Goal: Transaction & Acquisition: Obtain resource

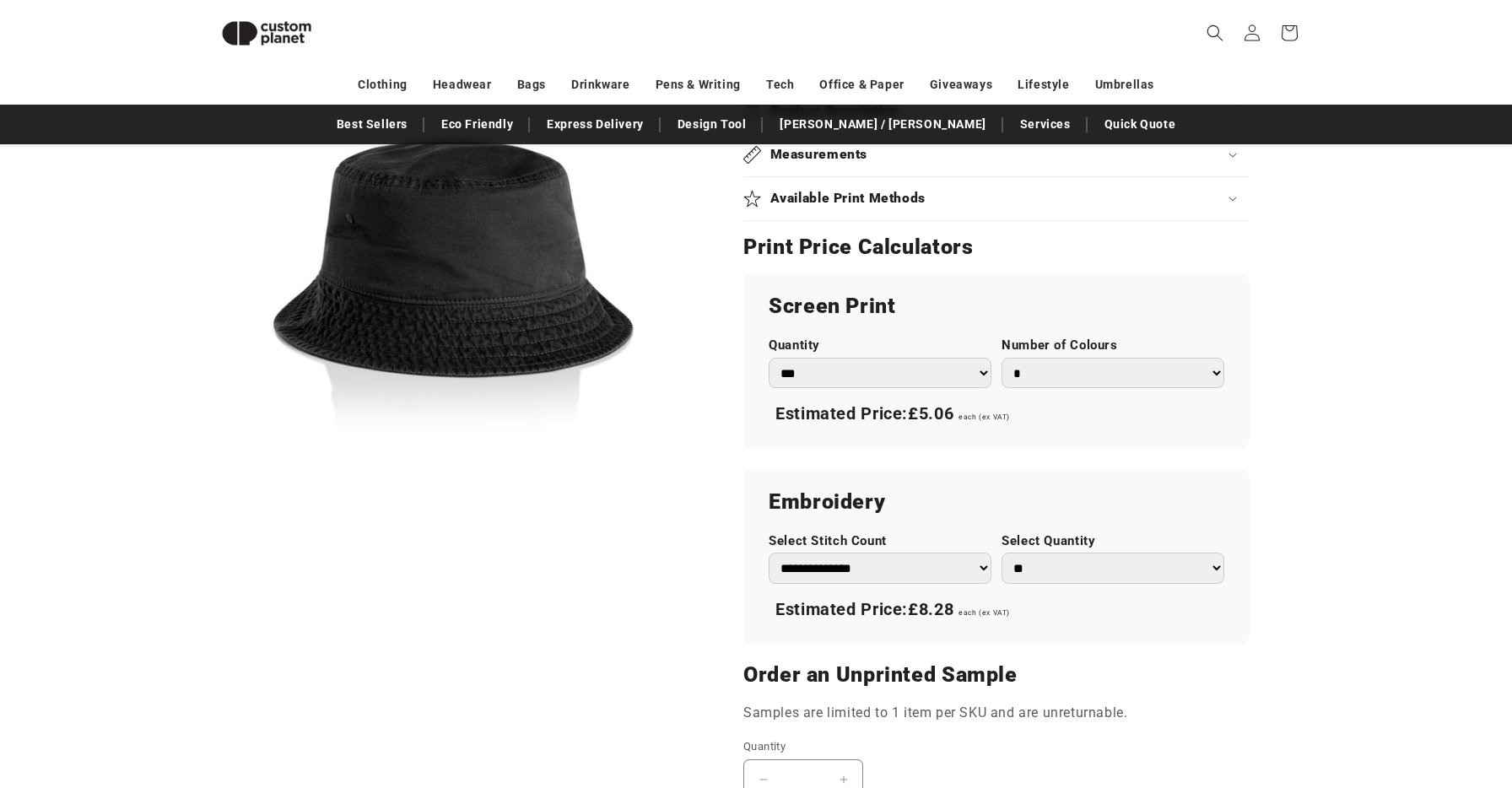
scroll to position [612, 0]
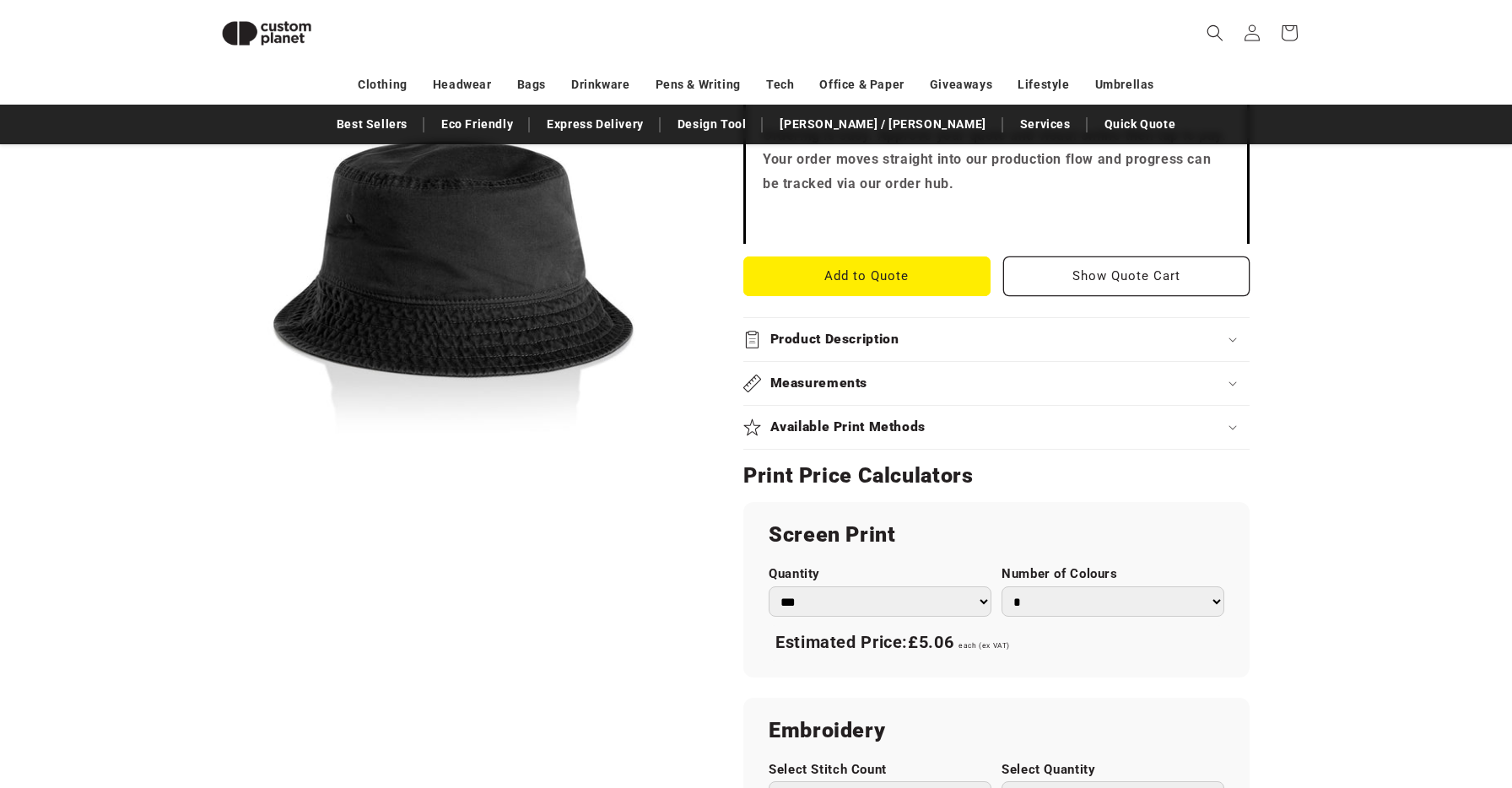
click at [831, 420] on h2 "Available Print Methods" at bounding box center [847, 426] width 156 height 17
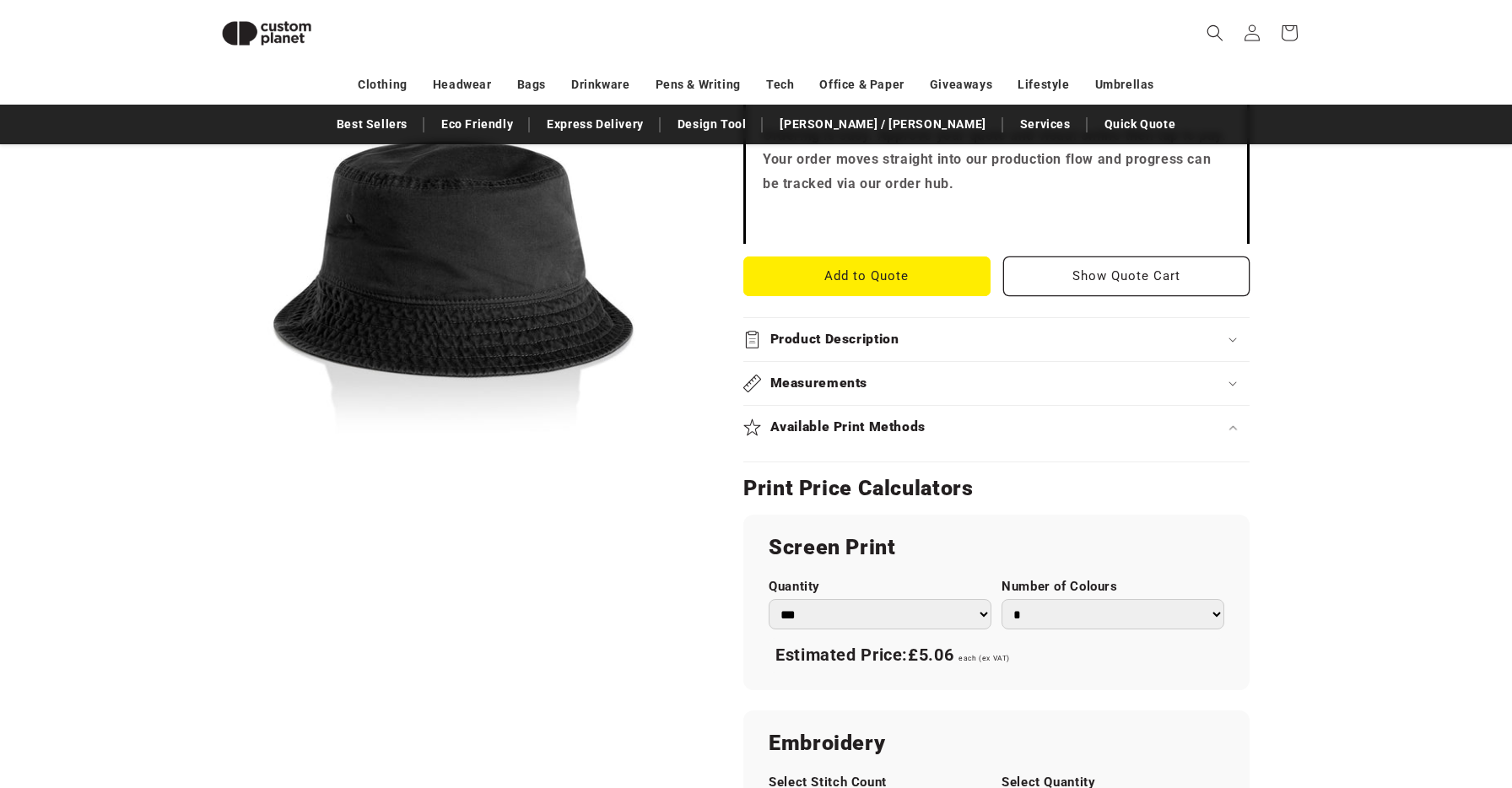
click at [831, 421] on h2 "Available Print Methods" at bounding box center [847, 426] width 156 height 17
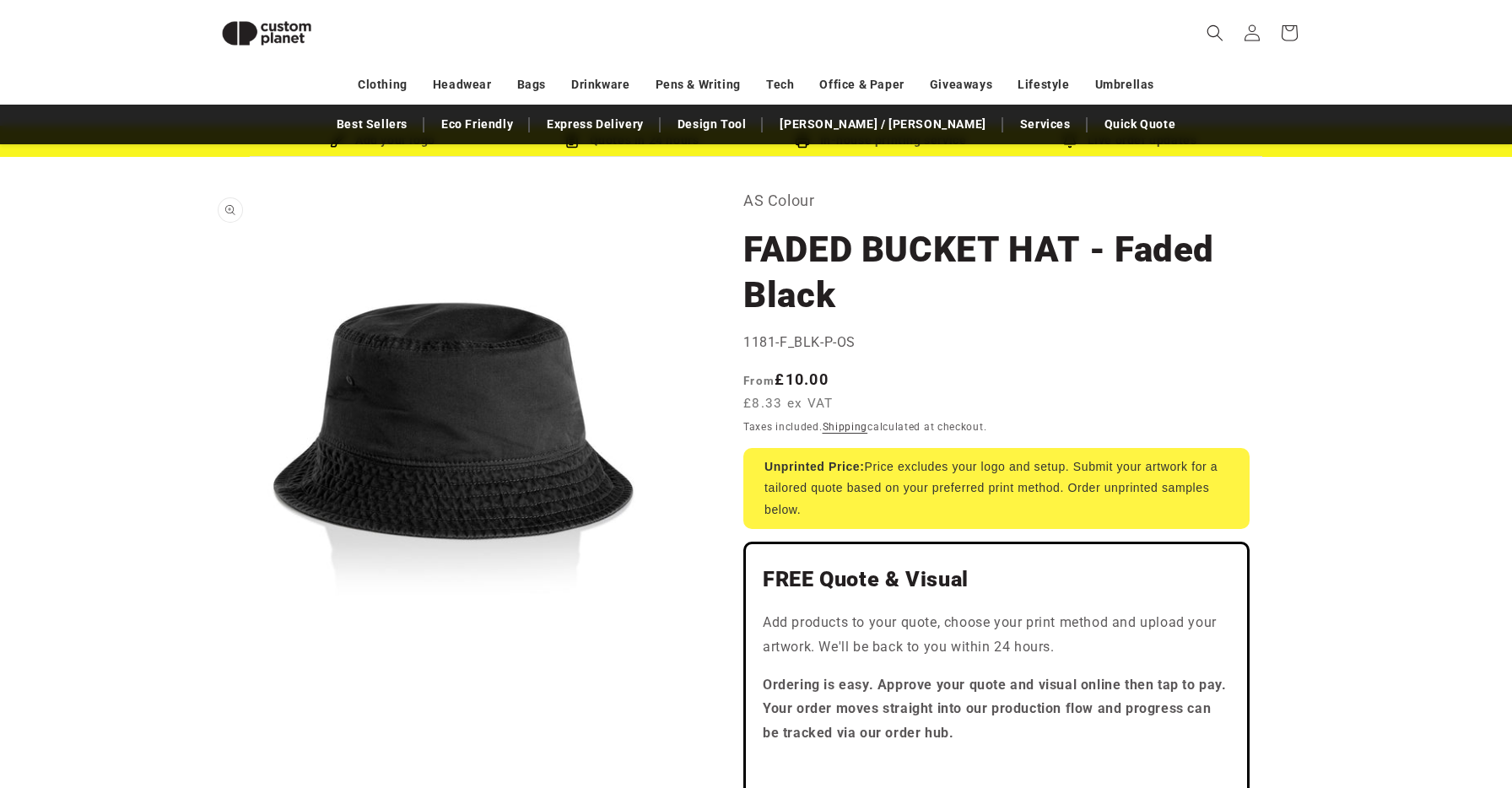
scroll to position [37, 0]
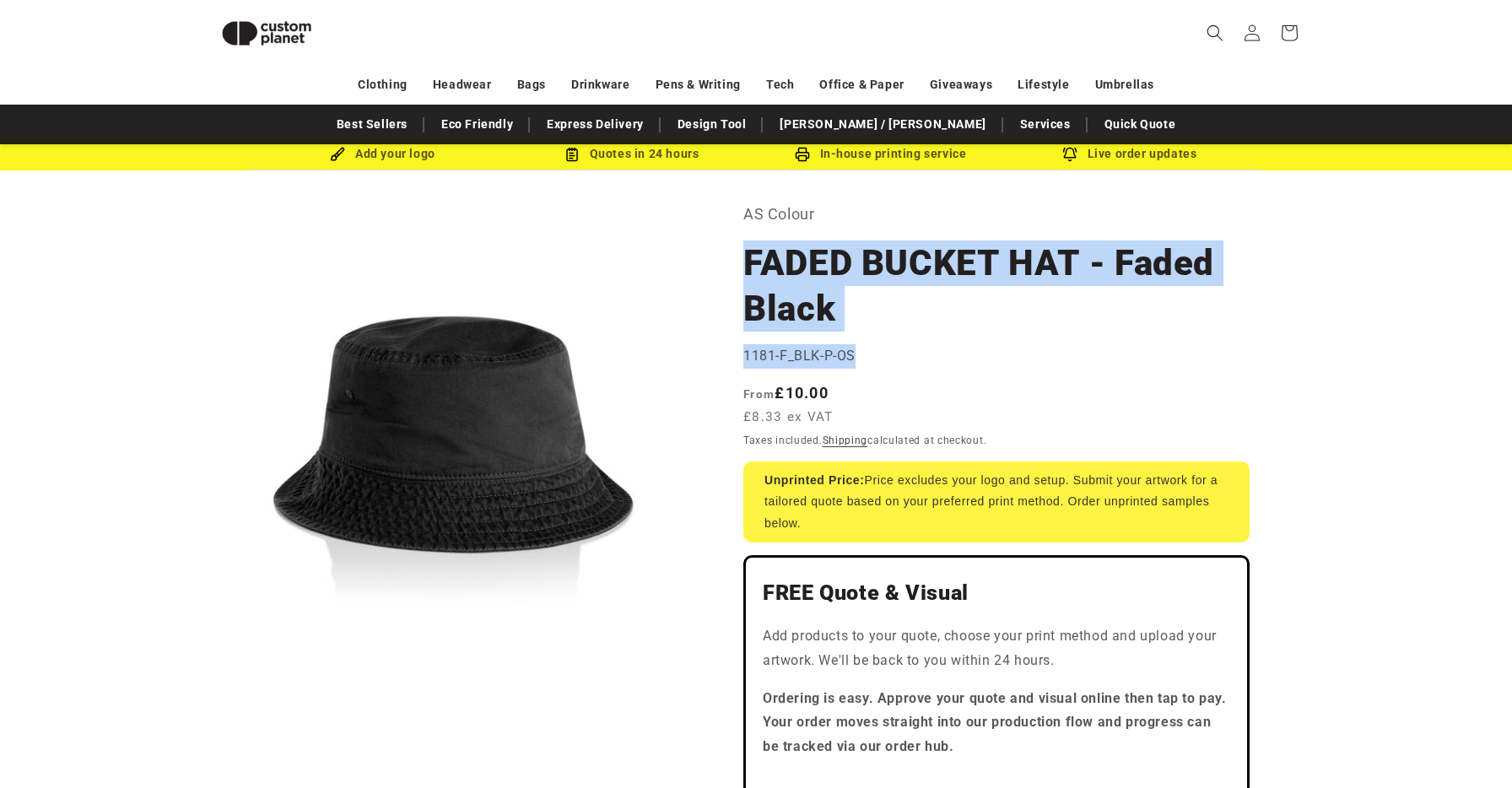
drag, startPoint x: 744, startPoint y: 257, endPoint x: 878, endPoint y: 359, distance: 168.4
copy section "FADED BUCKET HAT - Faded Black FADED BUCKET HAT - Faded Black 1181-F_BLK-P-OS"
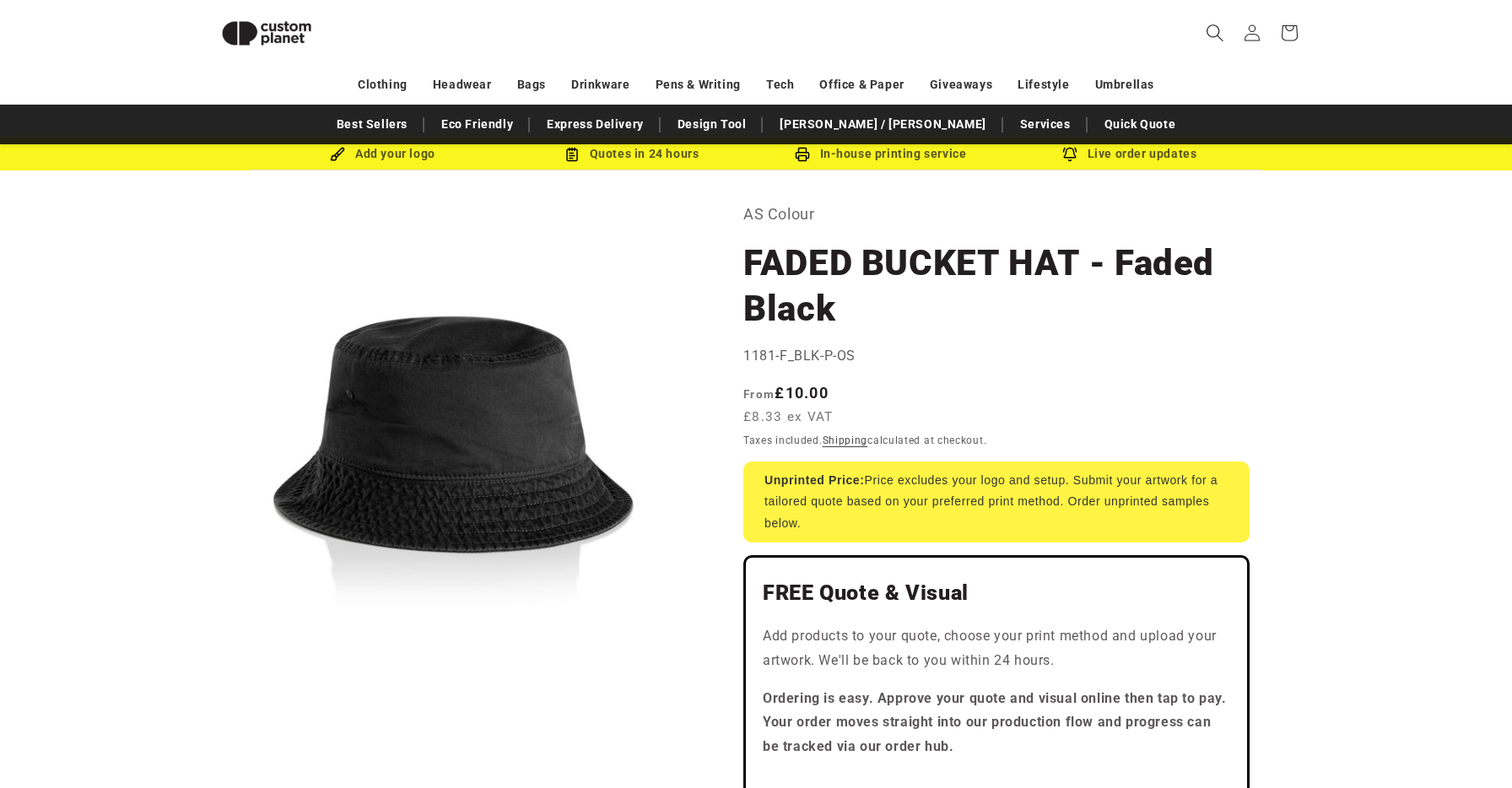
click at [1224, 31] on span "Search" at bounding box center [1215, 33] width 37 height 37
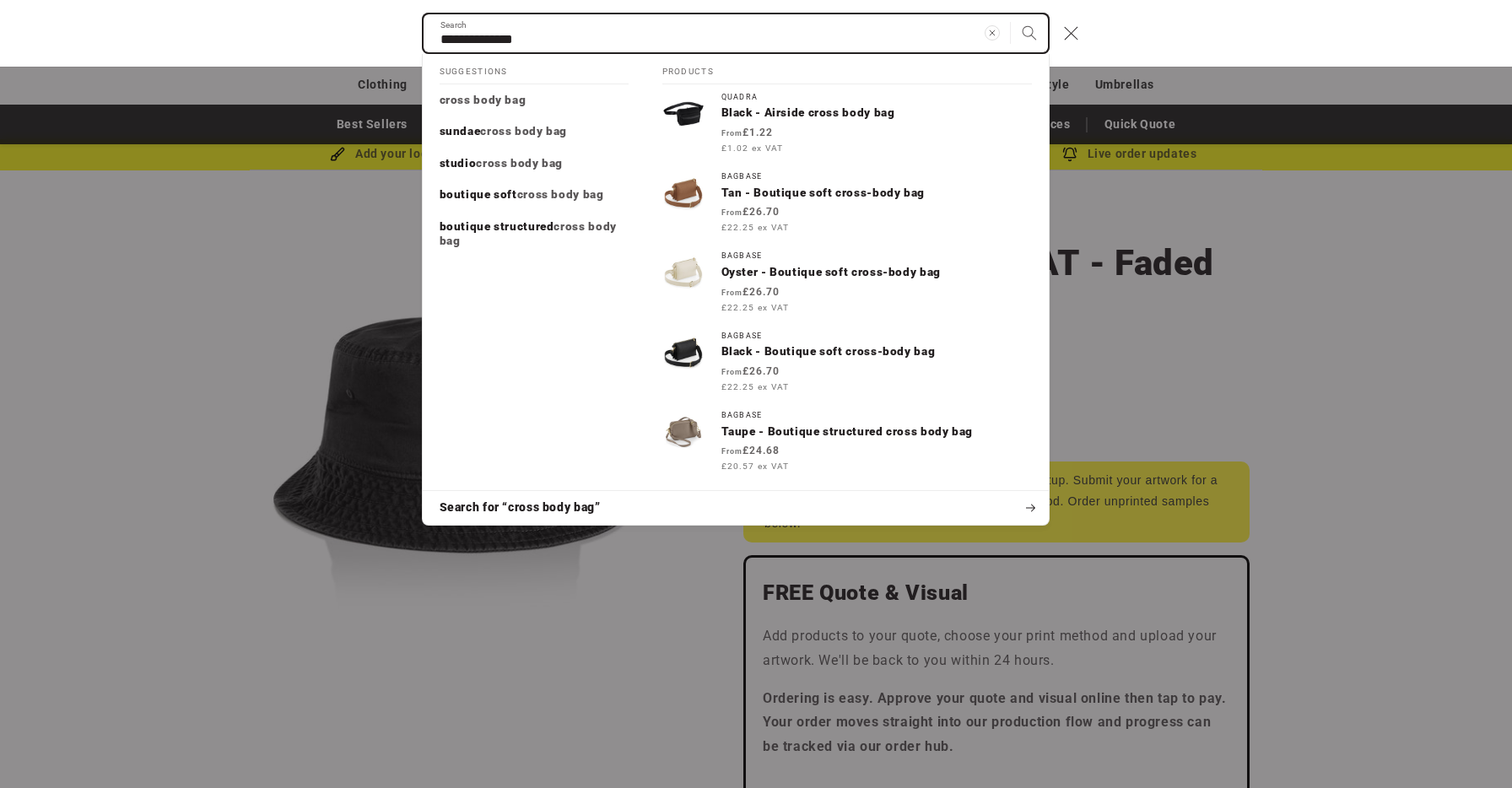
type input "**********"
click at [1011, 15] on button "Search" at bounding box center [1029, 33] width 37 height 37
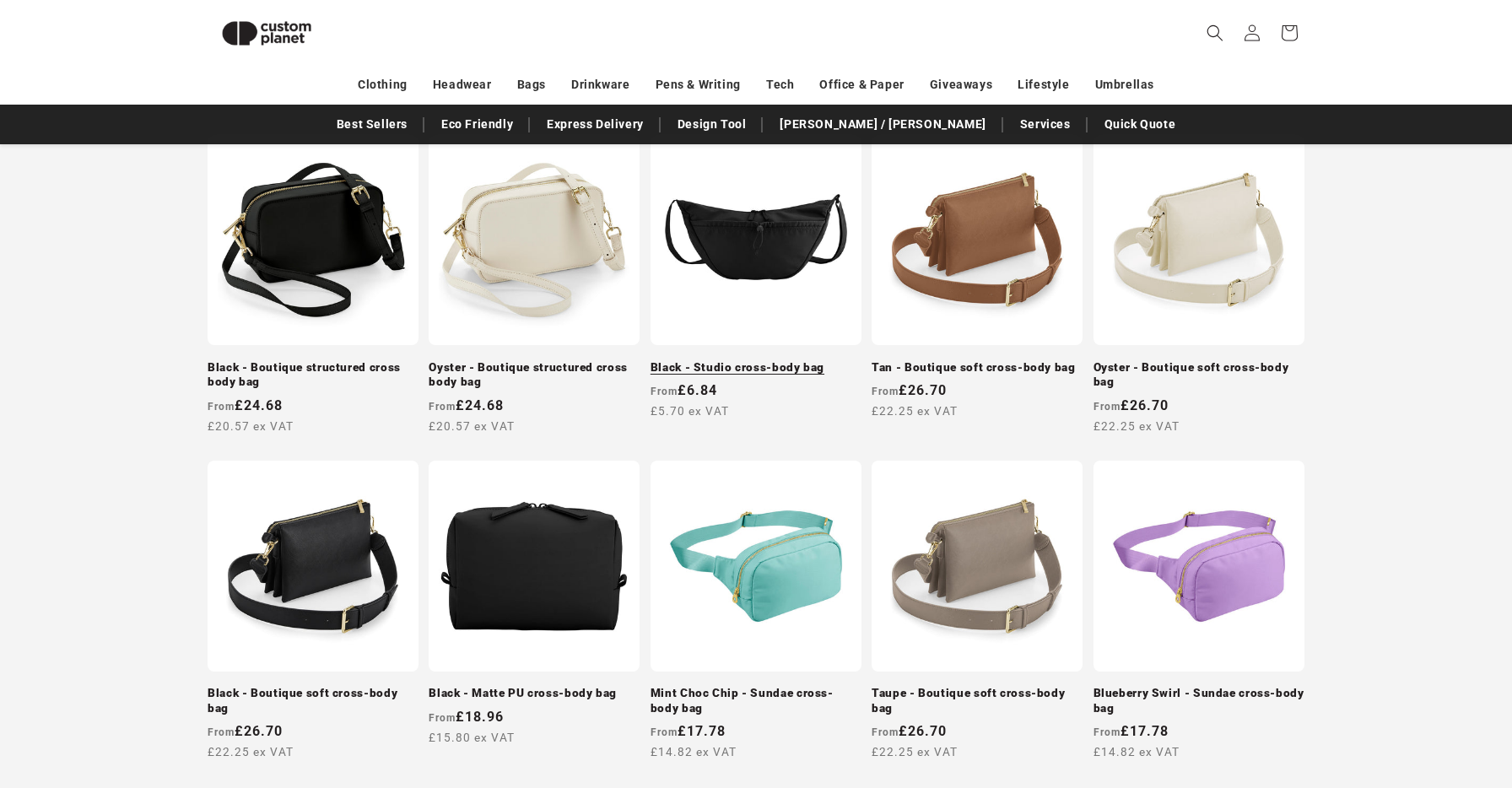
scroll to position [647, 0]
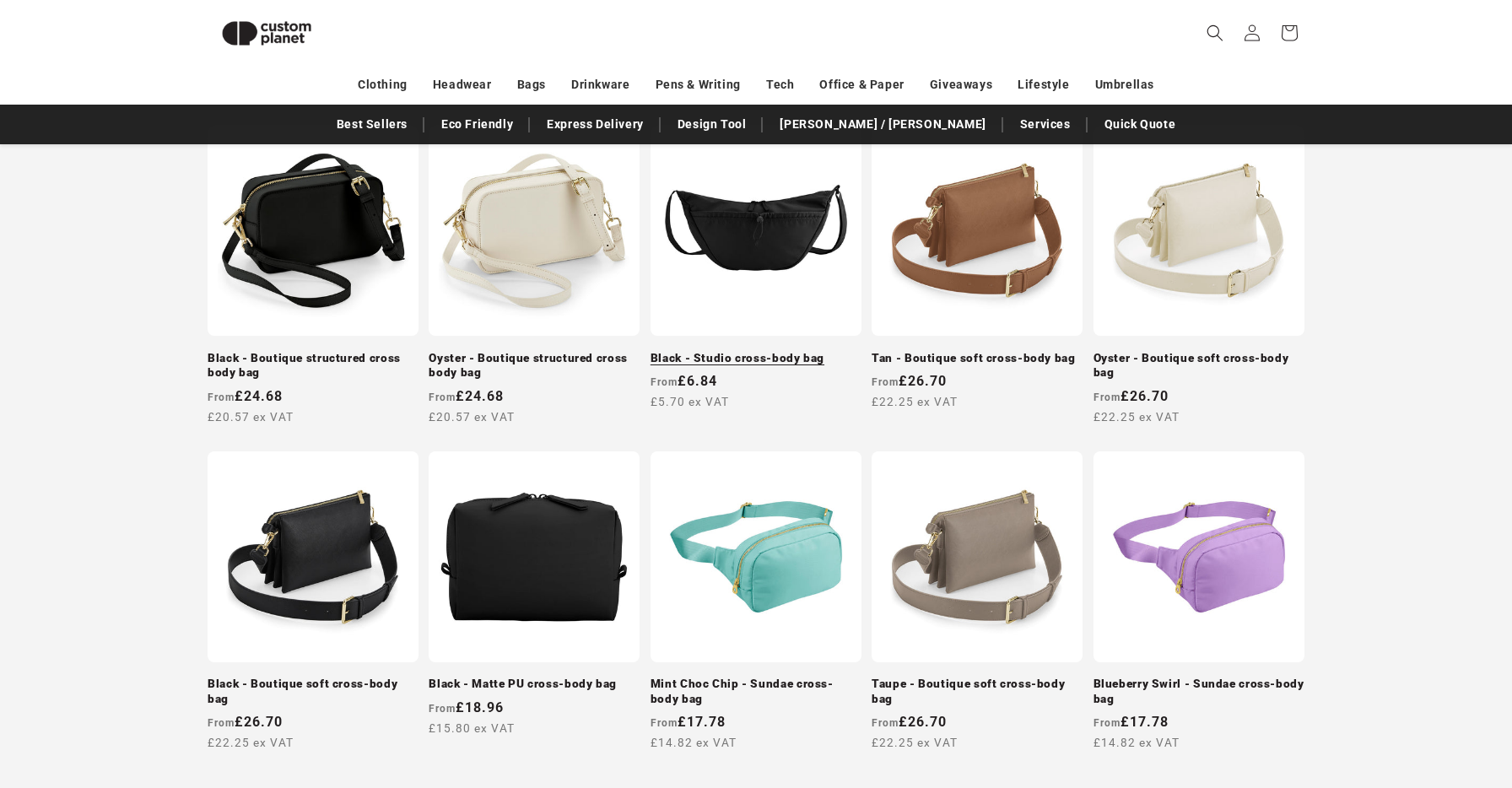
click at [747, 351] on link "Black - Studio cross-body bag" at bounding box center [755, 358] width 211 height 15
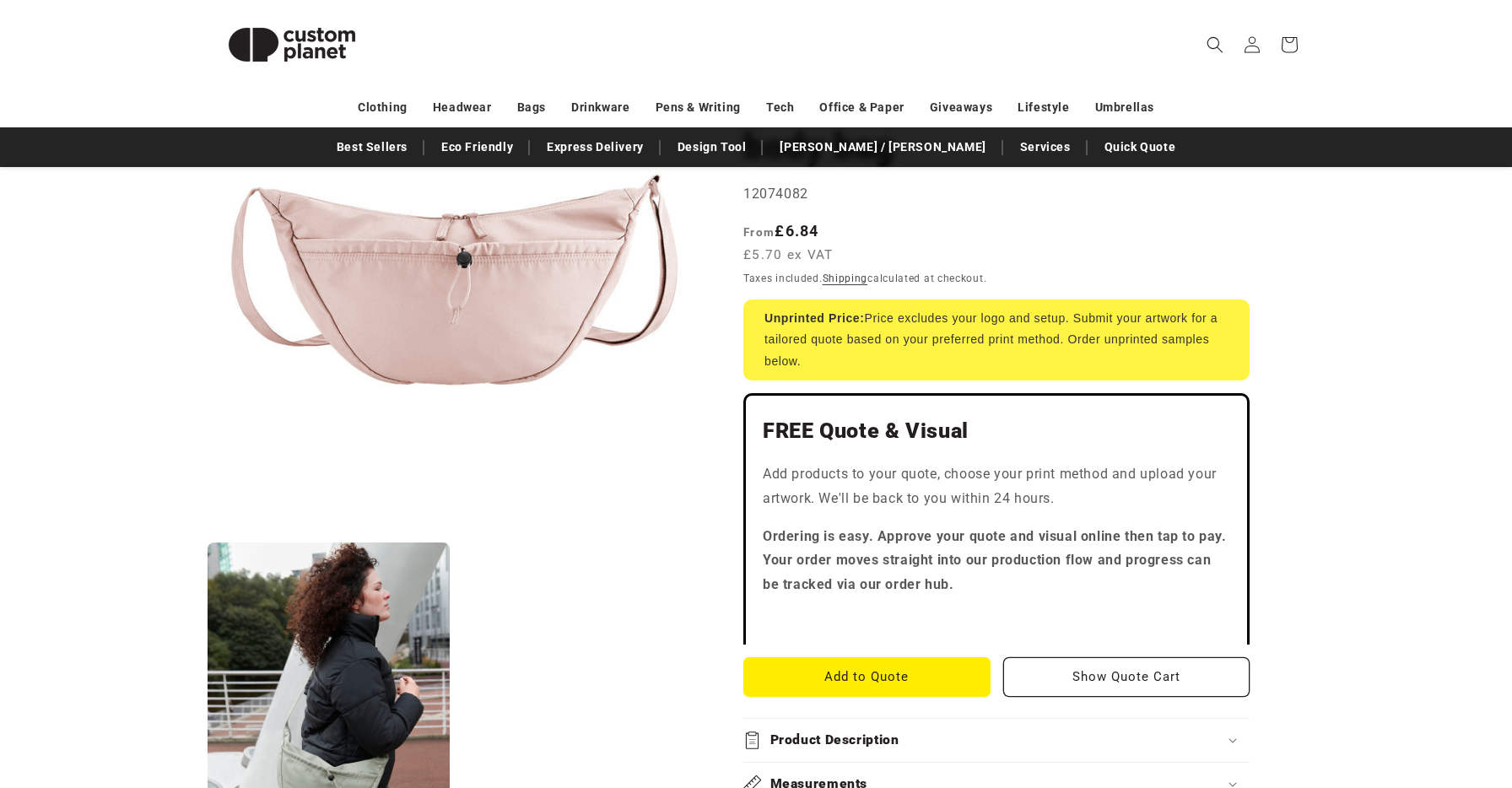
scroll to position [224, 0]
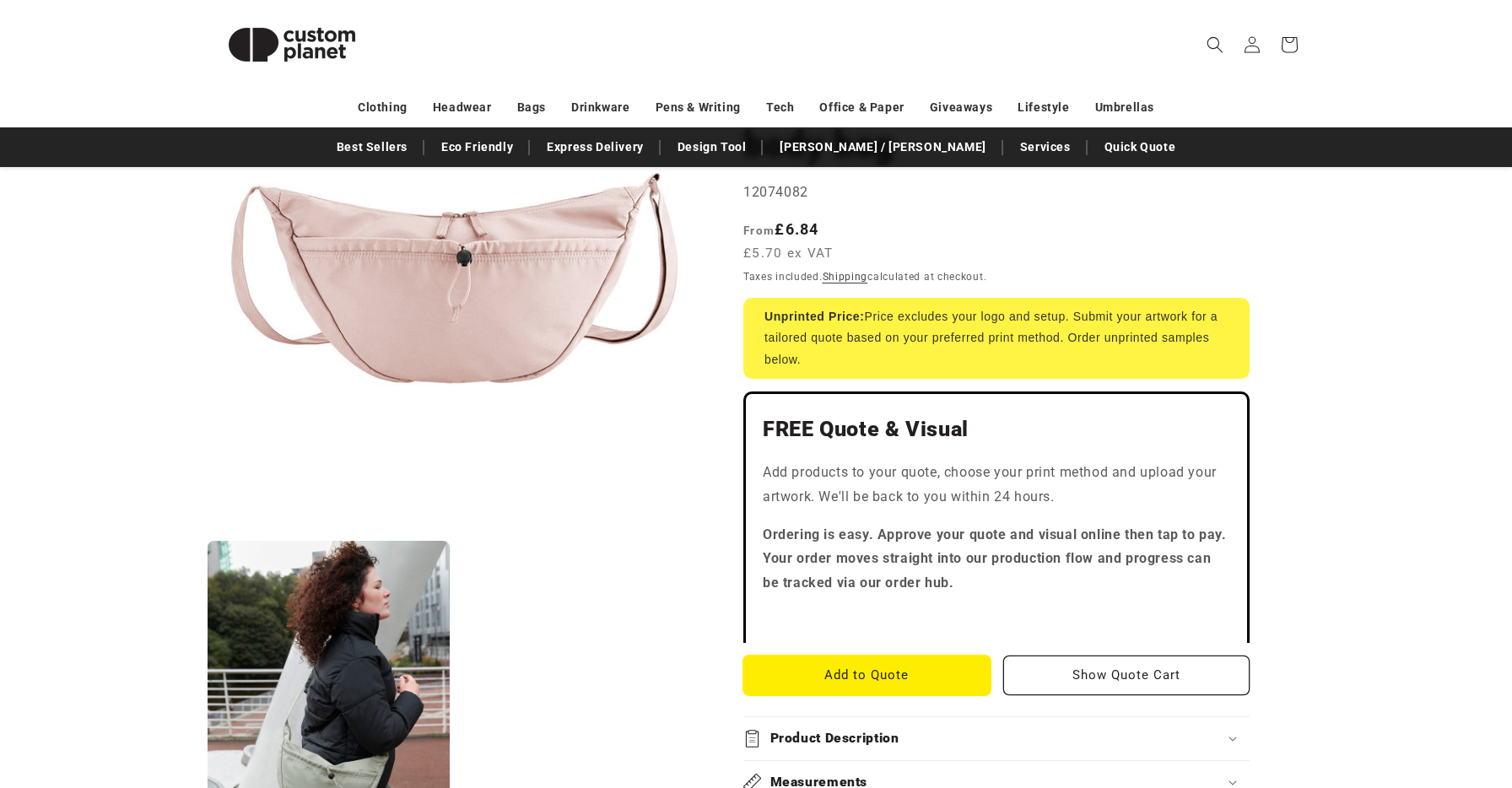
click at [876, 677] on button "Add to Quote" at bounding box center [866, 675] width 247 height 40
